Goal: Information Seeking & Learning: Learn about a topic

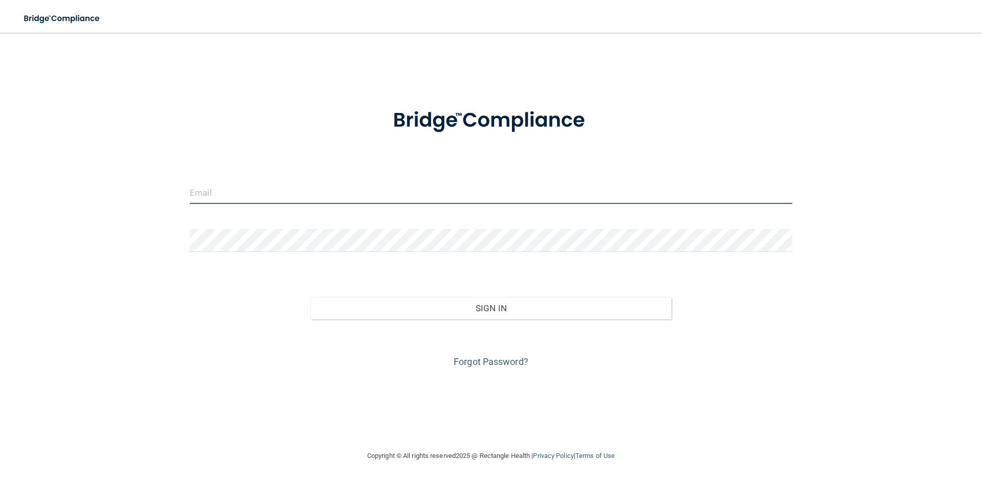
click at [243, 199] on input "email" at bounding box center [491, 192] width 602 height 23
type input "[EMAIL_ADDRESS][DOMAIN_NAME]"
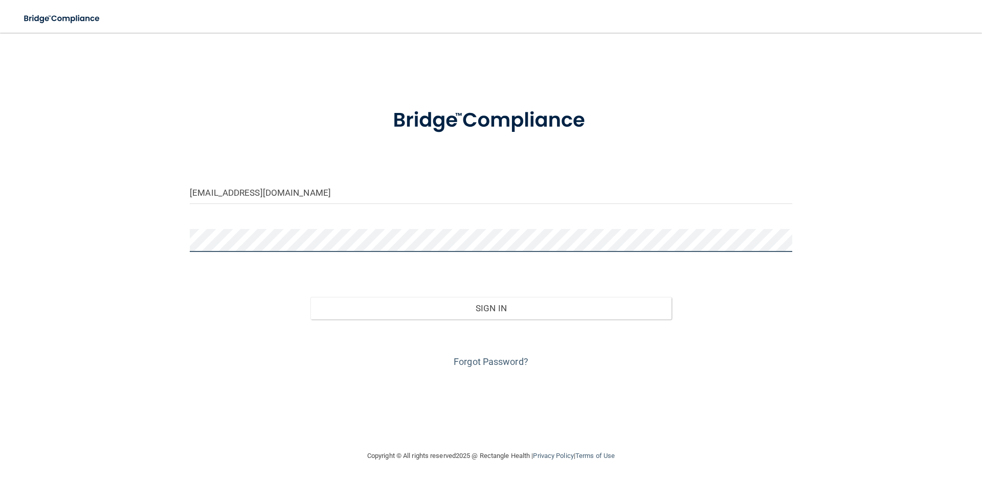
click at [0, 244] on main "[EMAIL_ADDRESS][DOMAIN_NAME] Invalid email/password. You don't have permission …" at bounding box center [491, 258] width 982 height 451
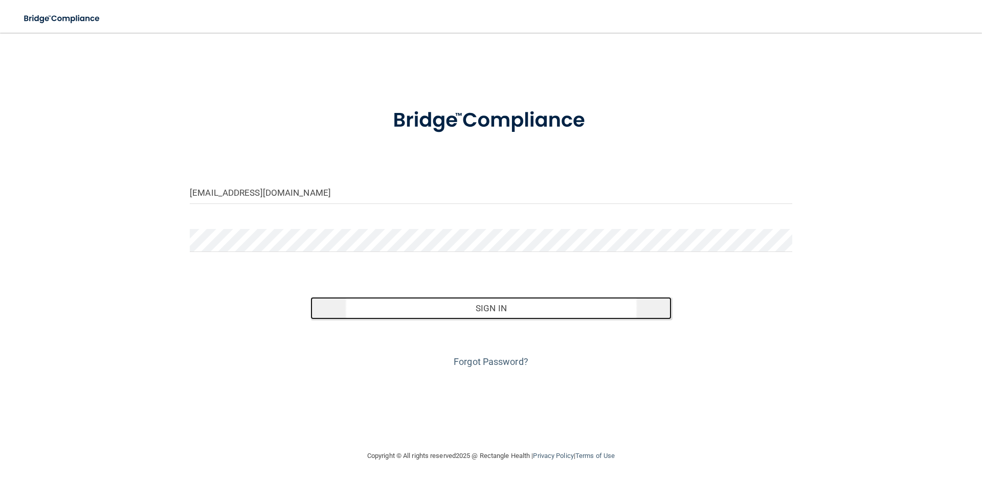
click at [496, 308] on button "Sign In" at bounding box center [491, 308] width 362 height 23
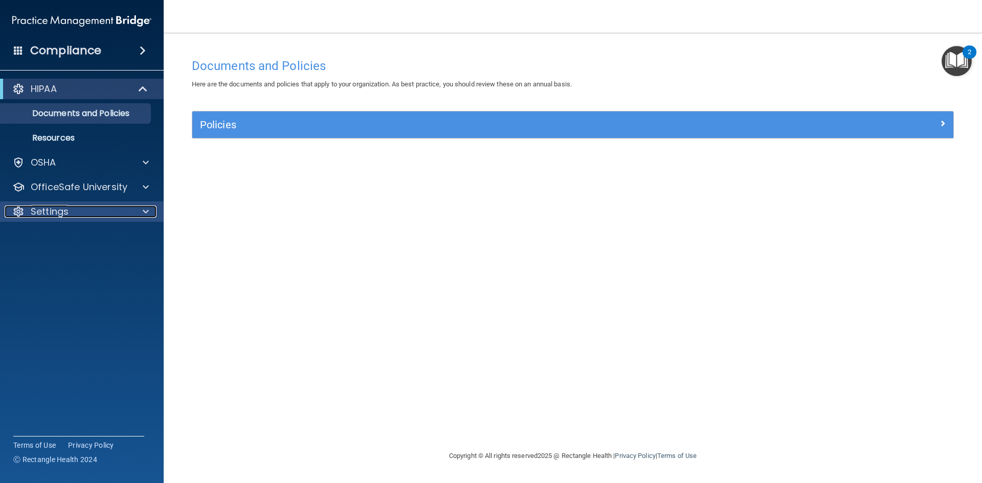
click at [148, 215] on span at bounding box center [146, 212] width 6 height 12
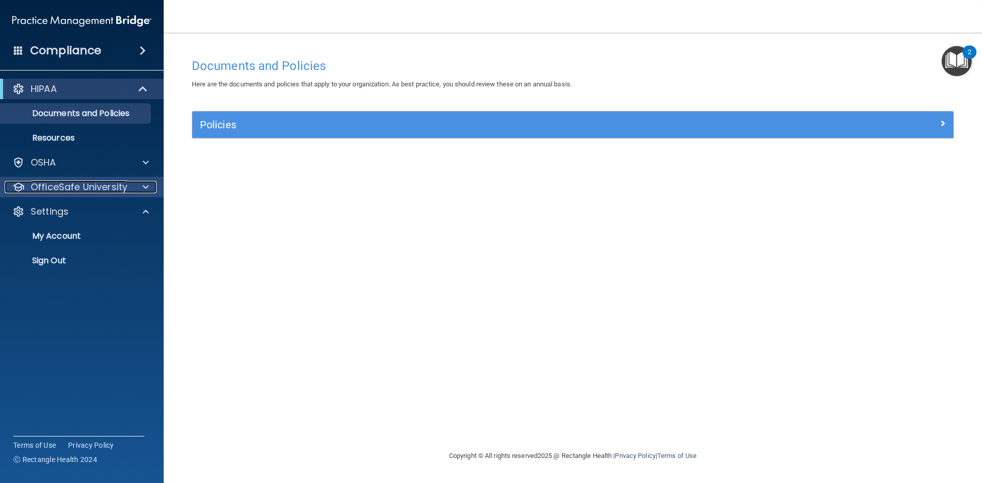
click at [139, 186] on div at bounding box center [144, 187] width 26 height 12
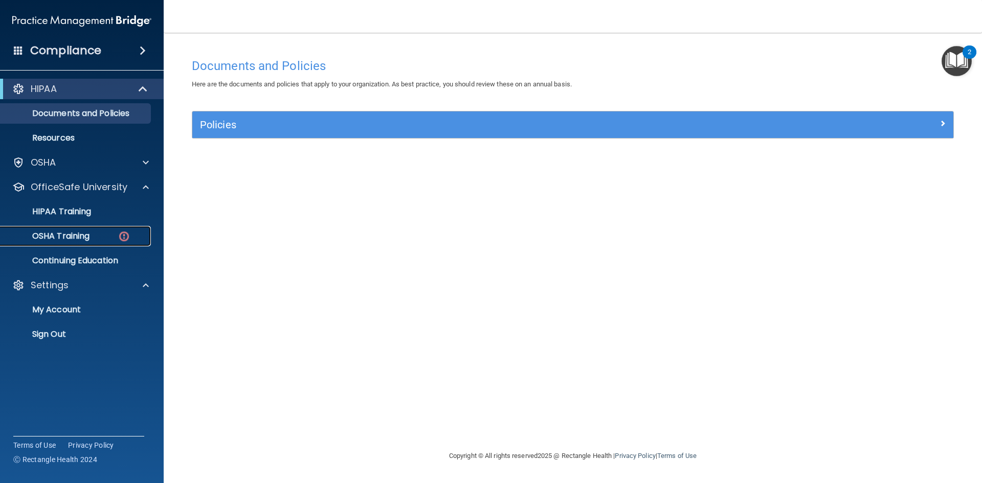
click at [94, 236] on div "OSHA Training" at bounding box center [77, 236] width 140 height 10
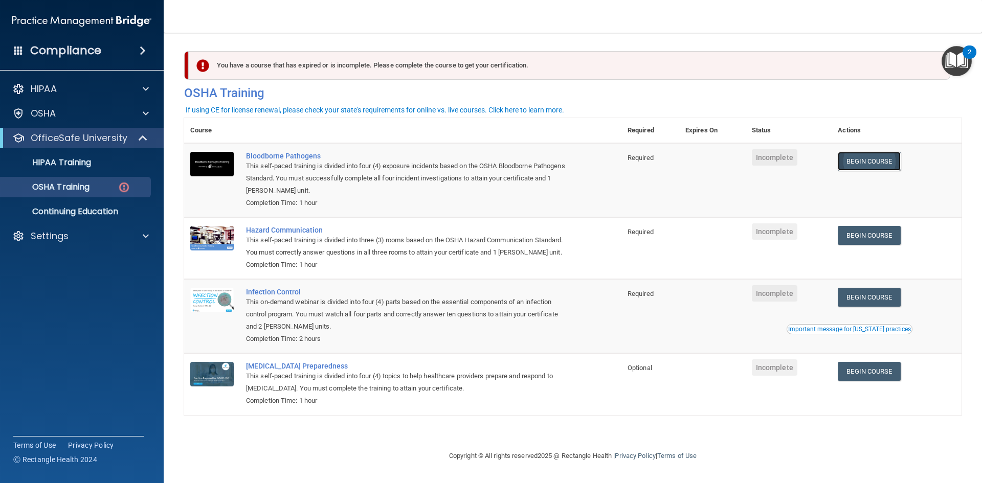
click at [870, 155] on link "Begin Course" at bounding box center [869, 161] width 62 height 19
